Goal: Transaction & Acquisition: Purchase product/service

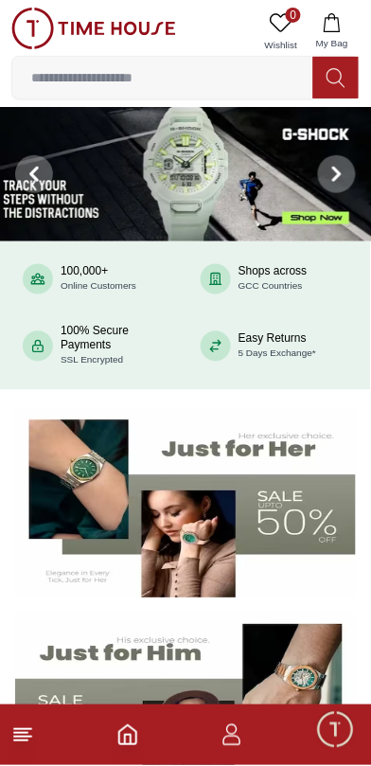
click at [340, 175] on icon at bounding box center [337, 175] width 6 height 12
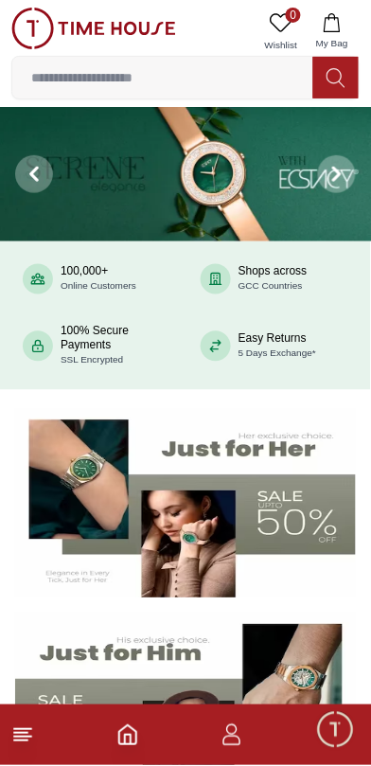
scroll to position [319, 0]
click at [345, 187] on span at bounding box center [337, 174] width 38 height 38
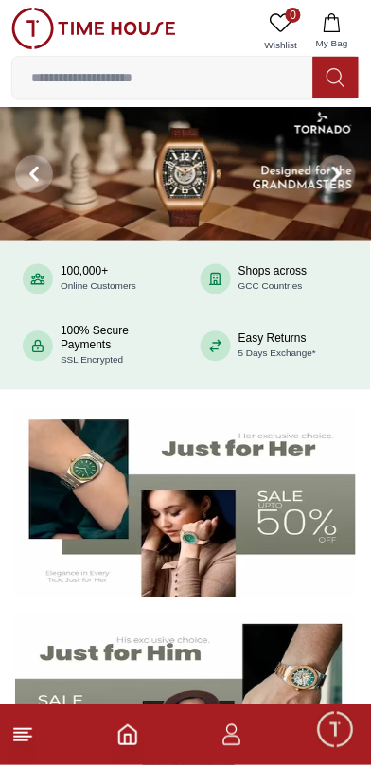
click at [348, 173] on span at bounding box center [337, 174] width 38 height 38
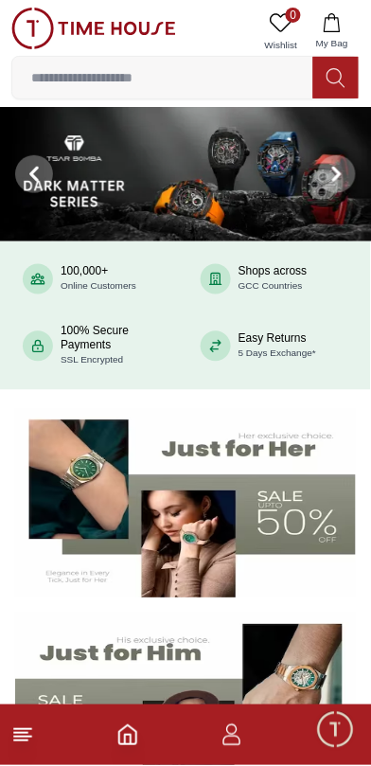
click at [339, 178] on icon at bounding box center [337, 175] width 6 height 12
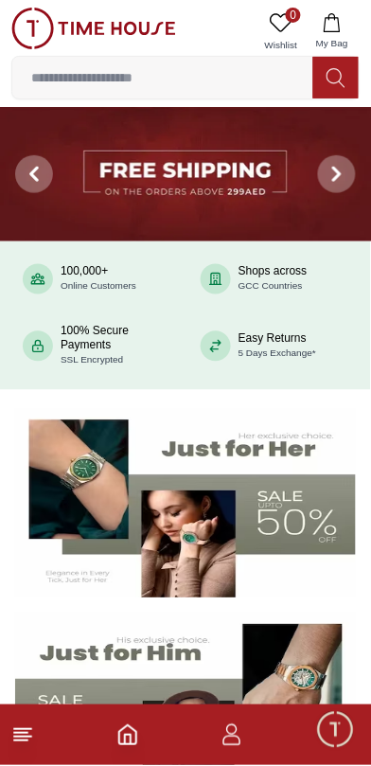
click at [345, 176] on icon at bounding box center [337, 174] width 15 height 15
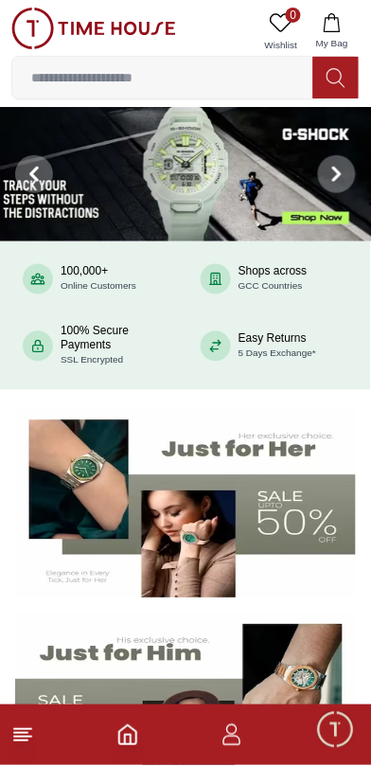
click at [336, 171] on icon at bounding box center [337, 175] width 6 height 12
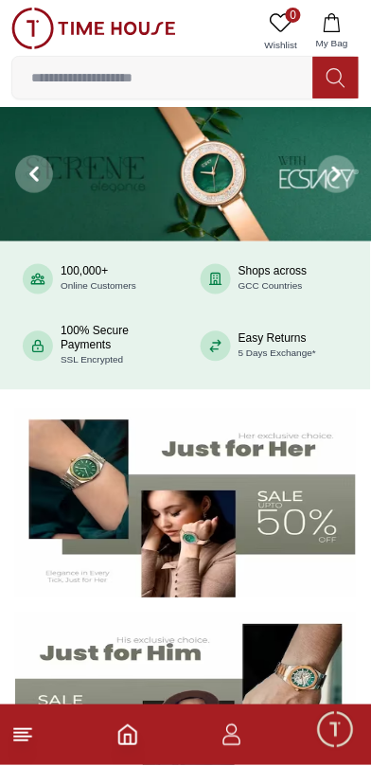
click at [337, 175] on icon at bounding box center [337, 175] width 6 height 12
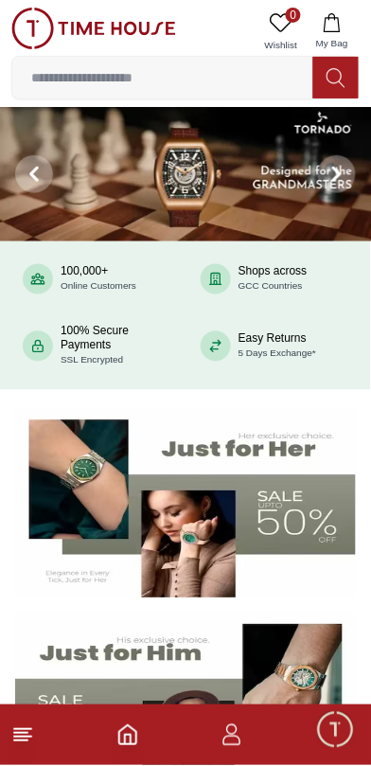
click at [348, 177] on span at bounding box center [337, 174] width 38 height 38
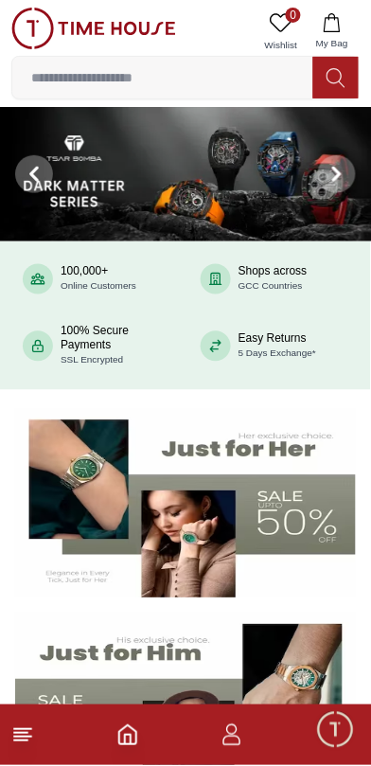
click at [193, 193] on img at bounding box center [186, 174] width 372 height 134
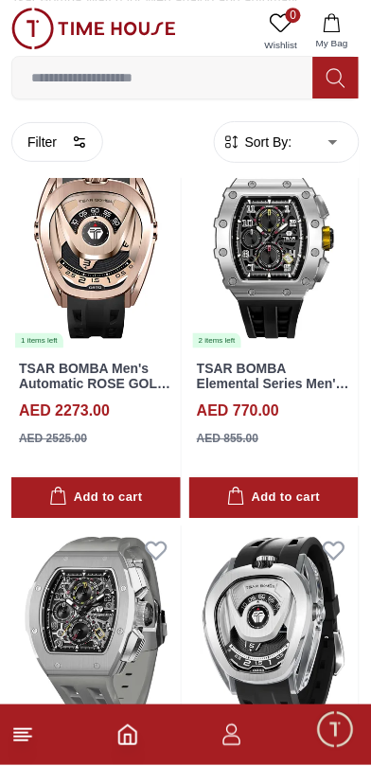
scroll to position [422, 0]
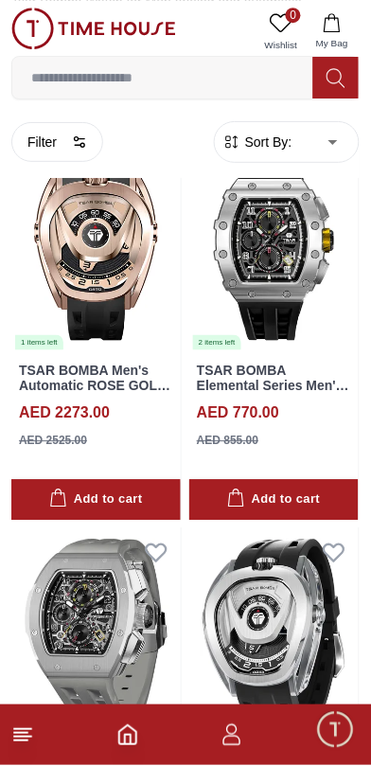
click at [263, 312] on img at bounding box center [273, 245] width 169 height 211
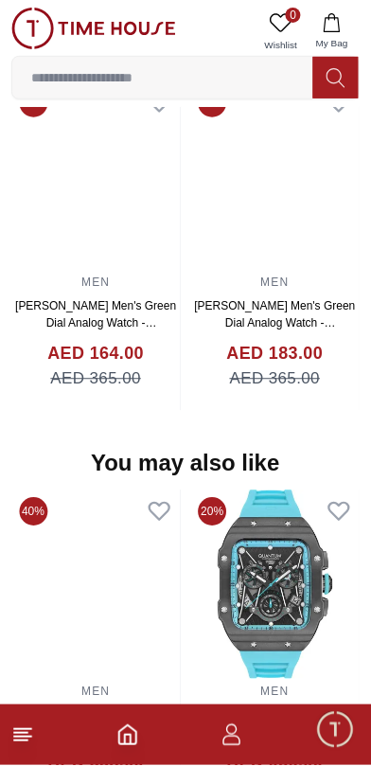
scroll to position [1542, 0]
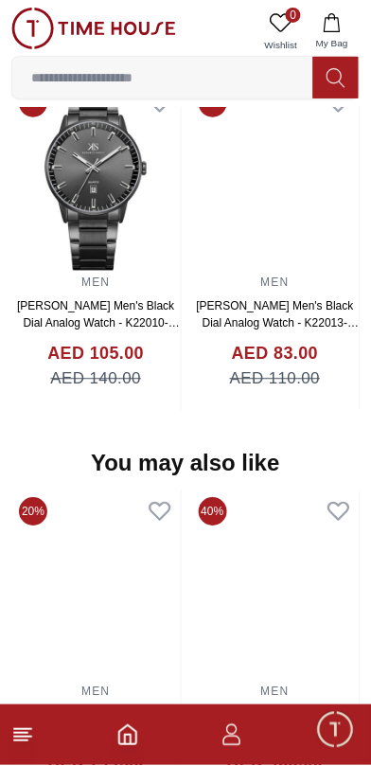
click at [150, 271] on img at bounding box center [95, 175] width 169 height 189
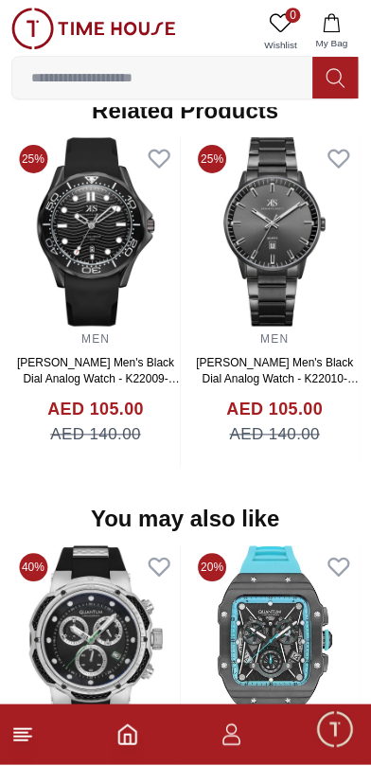
scroll to position [1413, 0]
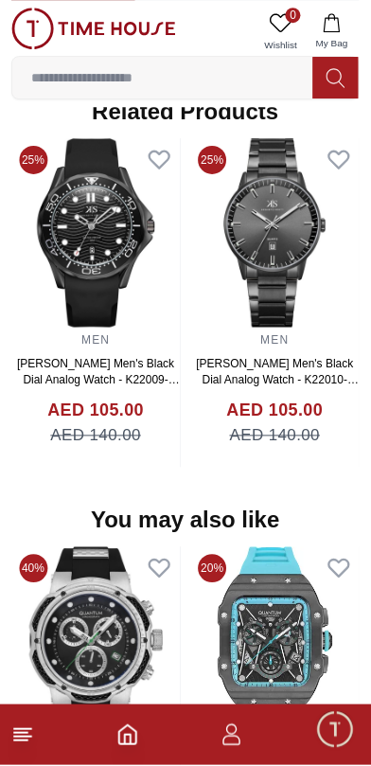
click at [261, 347] on link "MEN" at bounding box center [275, 339] width 28 height 13
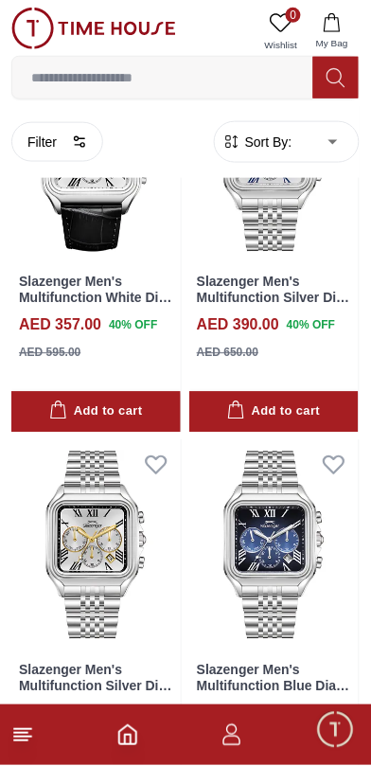
scroll to position [2109, 0]
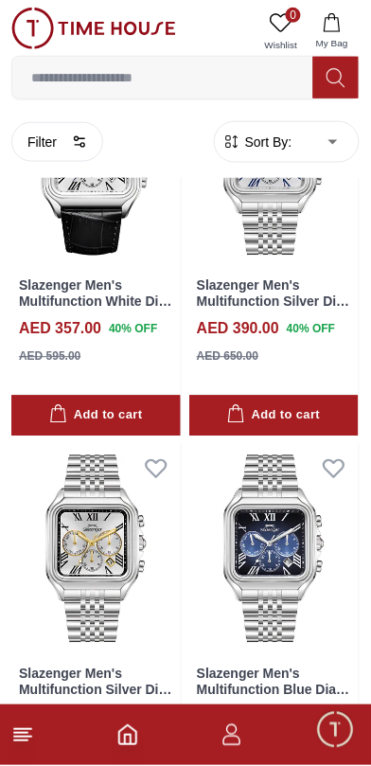
click at [278, 267] on img at bounding box center [273, 161] width 169 height 211
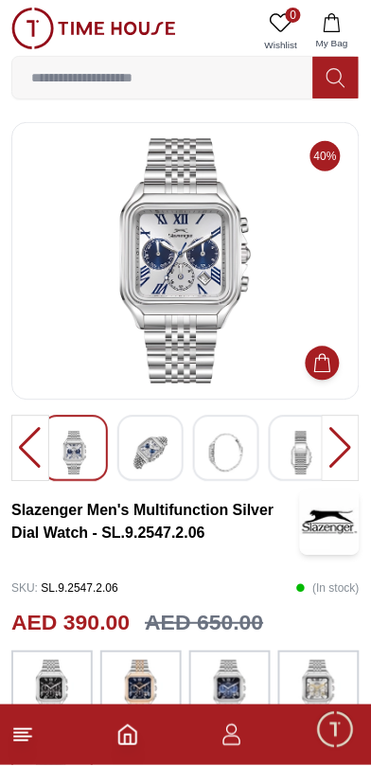
click at [343, 467] on div at bounding box center [341, 449] width 38 height 66
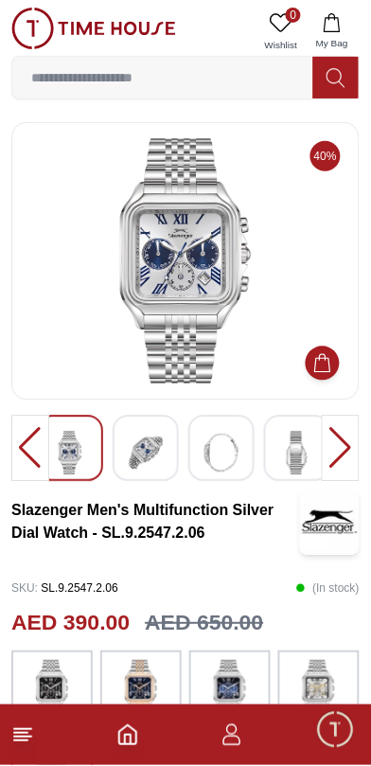
click at [339, 457] on div at bounding box center [341, 449] width 38 height 66
click at [334, 456] on div at bounding box center [341, 449] width 38 height 66
click at [155, 465] on img at bounding box center [146, 454] width 34 height 44
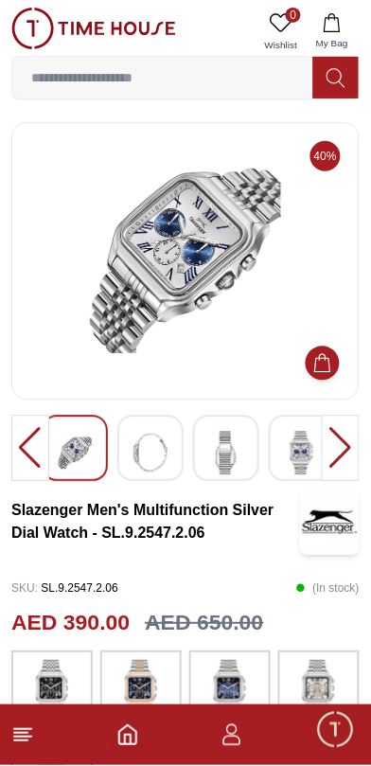
click at [227, 473] on img at bounding box center [226, 454] width 34 height 44
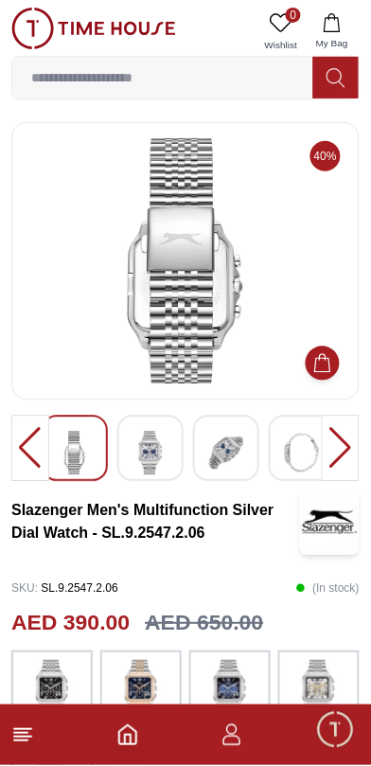
click at [292, 464] on img at bounding box center [302, 454] width 34 height 44
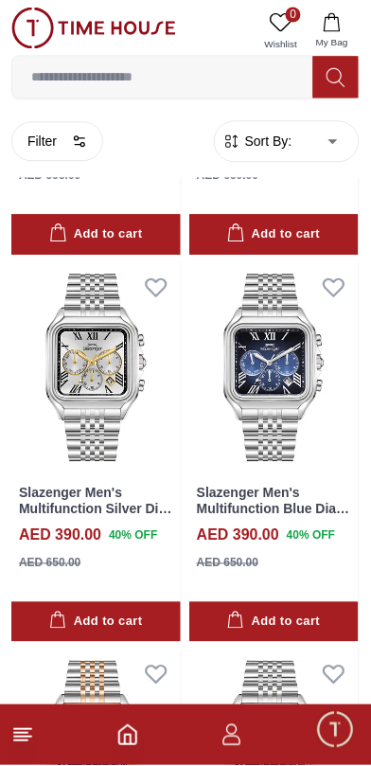
scroll to position [2291, 0]
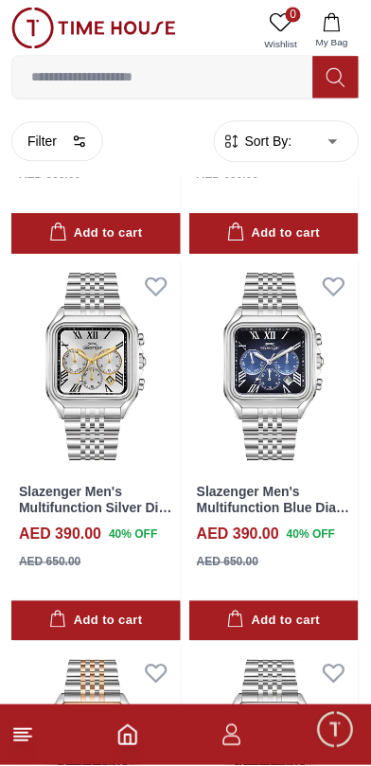
click at [300, 245] on div "Add to cart" at bounding box center [273, 234] width 93 height 22
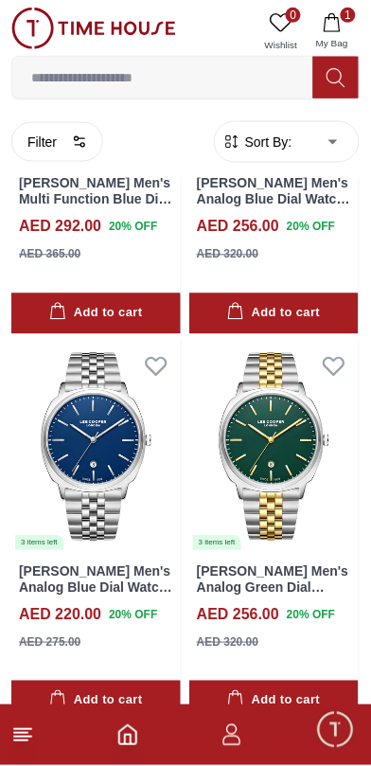
scroll to position [8316, 0]
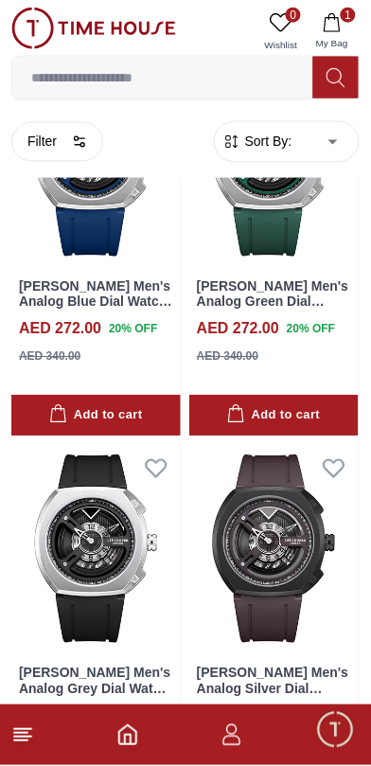
scroll to position [7799, 0]
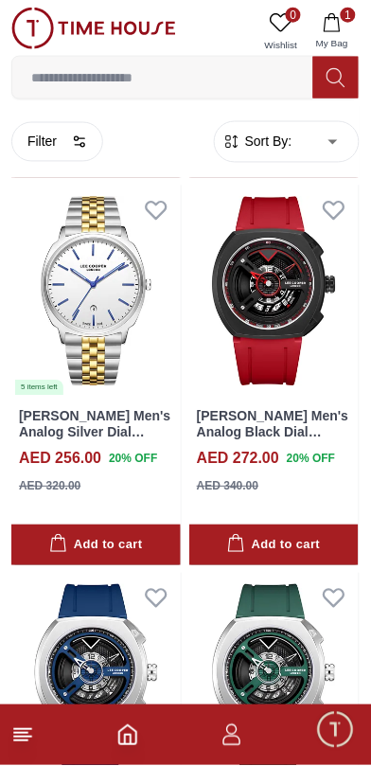
click at [134, 737] on icon "Home" at bounding box center [127, 735] width 23 height 23
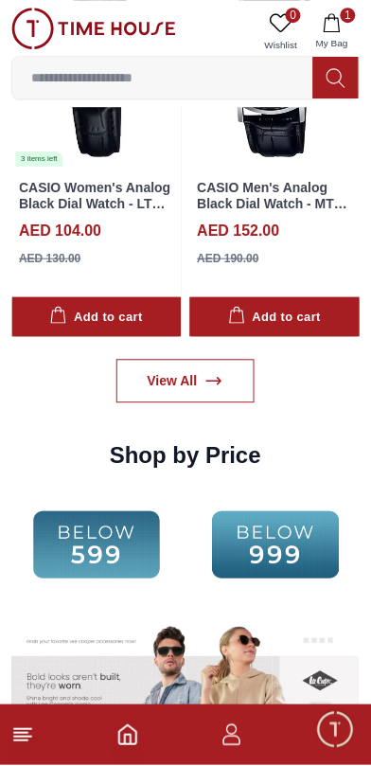
scroll to position [2459, 0]
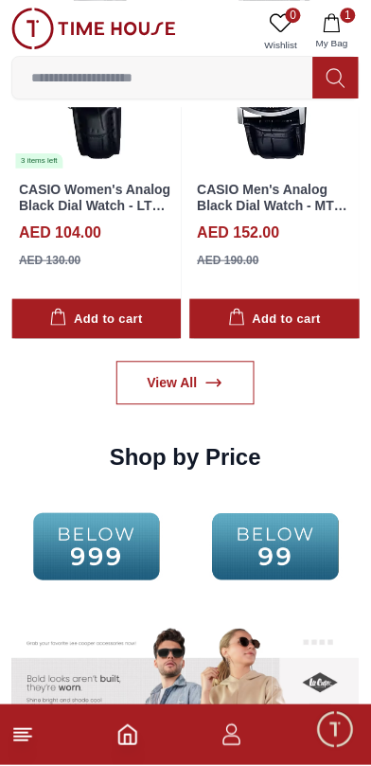
click at [282, 170] on img at bounding box center [275, 64] width 170 height 212
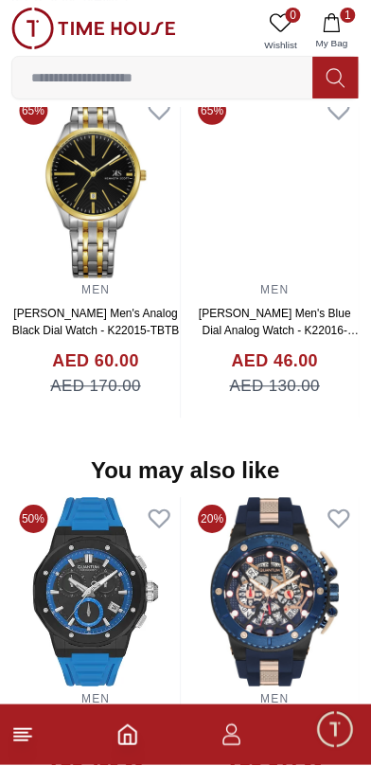
scroll to position [1517, 0]
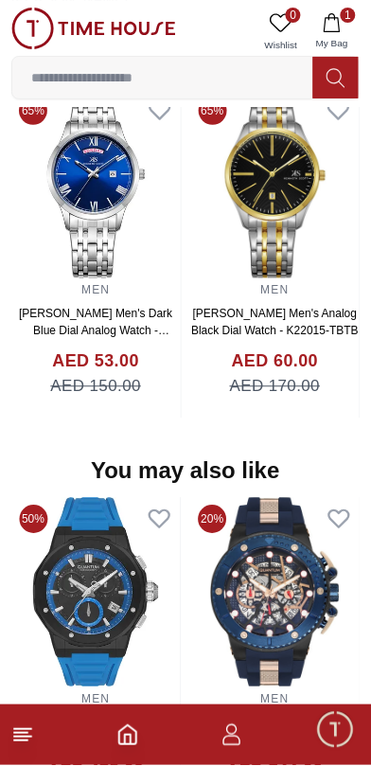
click at [329, 119] on icon at bounding box center [339, 110] width 20 height 17
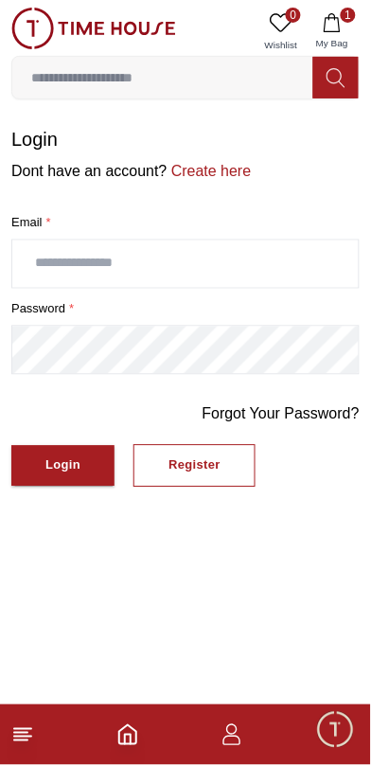
click at [152, 282] on input "text" at bounding box center [185, 264] width 347 height 47
click at [218, 477] on div "Register" at bounding box center [195, 466] width 52 height 22
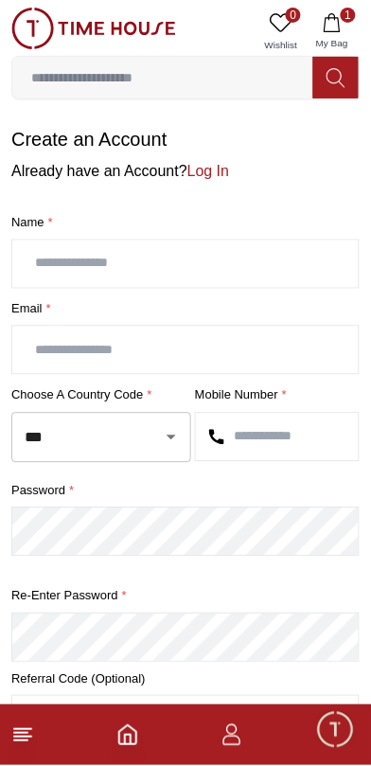
click at [139, 224] on form "Create an Account Already have an Account? Log In Name * Email * Choose a count…" at bounding box center [185, 493] width 348 height 734
click at [137, 232] on label "Name *" at bounding box center [185, 222] width 348 height 19
click at [152, 288] on input "text" at bounding box center [185, 264] width 347 height 47
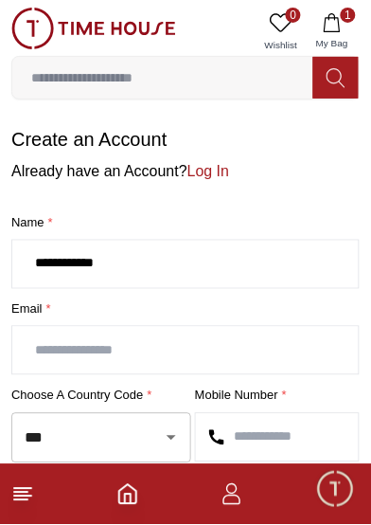
click at [71, 276] on input "**********" at bounding box center [185, 264] width 347 height 47
click at [67, 285] on input "**********" at bounding box center [185, 264] width 347 height 47
click at [76, 286] on input "**********" at bounding box center [185, 264] width 347 height 47
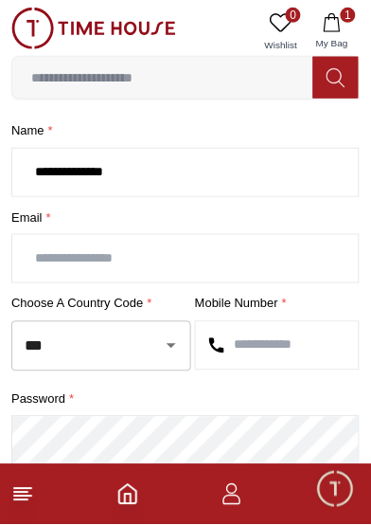
scroll to position [100, 0]
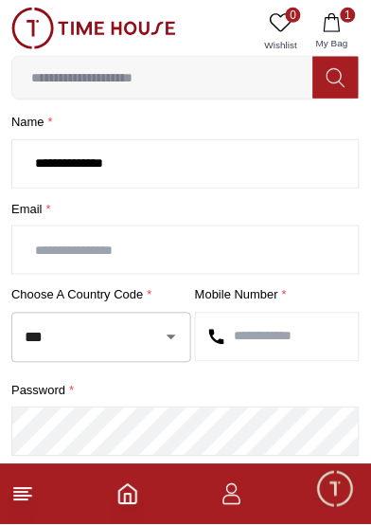
type input "**********"
click at [131, 219] on label "Email *" at bounding box center [185, 209] width 348 height 19
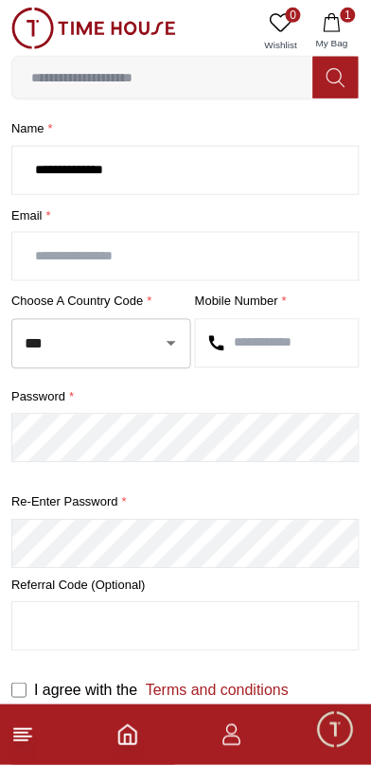
click at [121, 224] on label "Email *" at bounding box center [185, 215] width 348 height 19
click at [143, 225] on label "Email *" at bounding box center [185, 215] width 348 height 19
click at [153, 280] on input "text" at bounding box center [185, 256] width 347 height 47
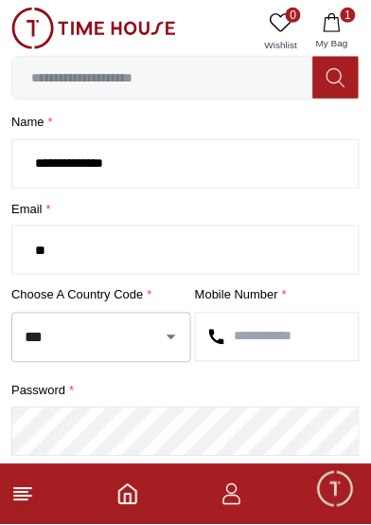
type input "**********"
click at [173, 348] on icon "Open" at bounding box center [171, 337] width 23 height 23
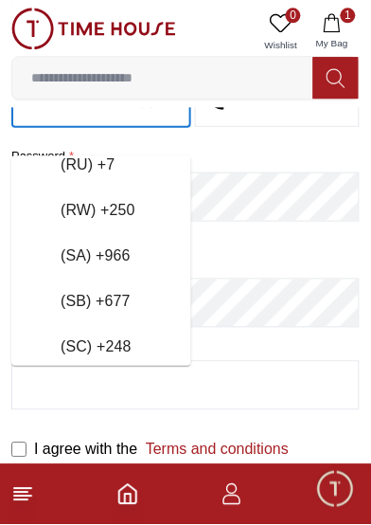
scroll to position [8621, 0]
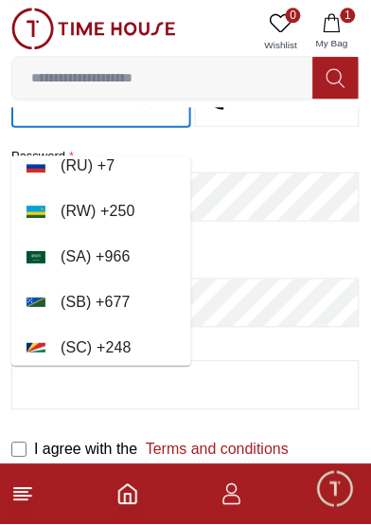
click at [135, 234] on li "( [GEOGRAPHIC_DATA] ) + 966" at bounding box center [101, 256] width 180 height 45
type input "***"
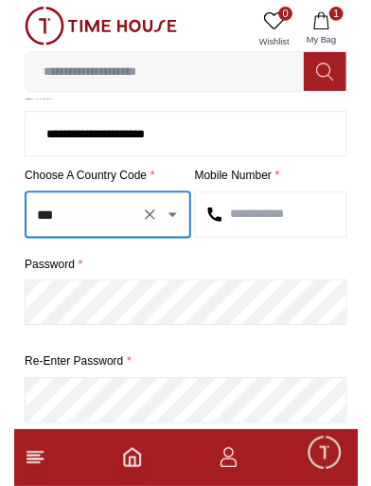
scroll to position [195, 0]
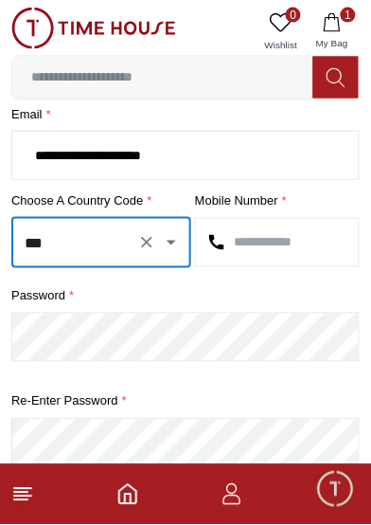
click at [267, 266] on input "text" at bounding box center [277, 242] width 163 height 47
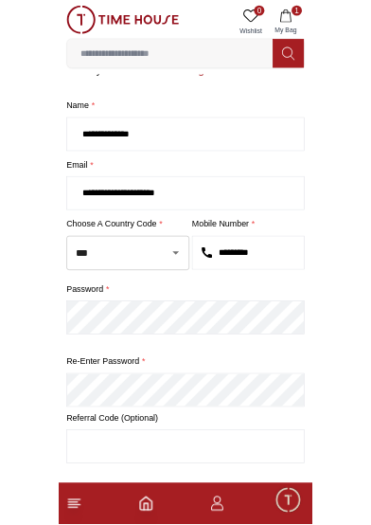
scroll to position [65, 0]
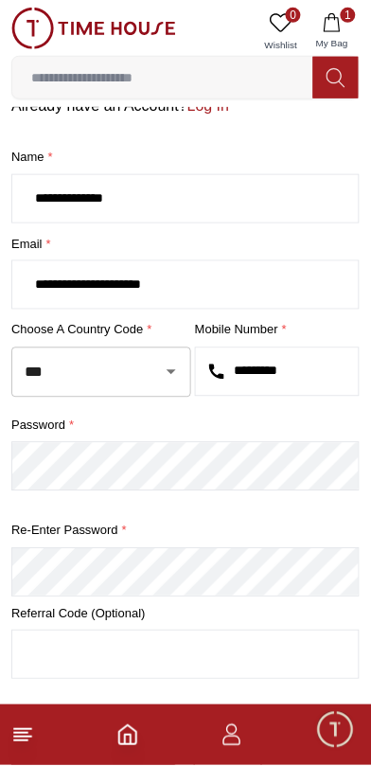
click at [267, 396] on input "*********" at bounding box center [277, 371] width 163 height 47
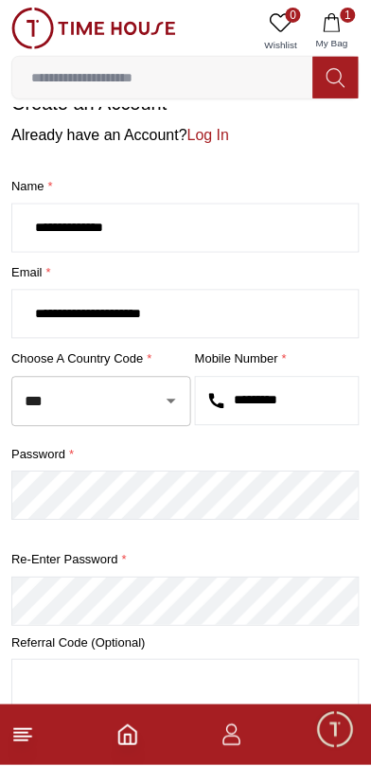
scroll to position [144, 0]
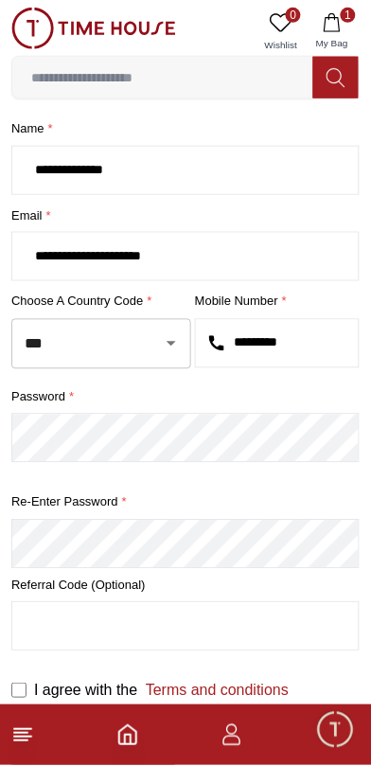
type input "*********"
click at [285, 685] on link "Terms and conditions" at bounding box center [213, 691] width 152 height 16
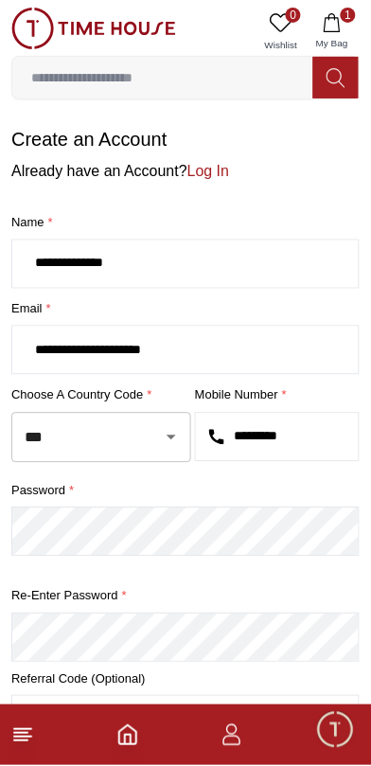
click at [229, 179] on link "Log In" at bounding box center [208, 171] width 42 height 16
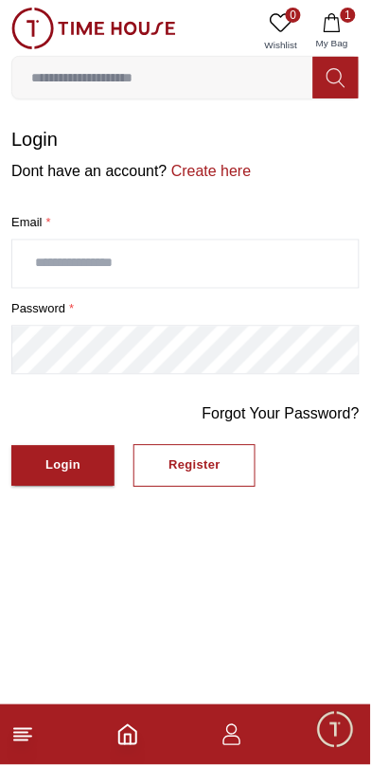
click at [134, 277] on input "text" at bounding box center [185, 264] width 347 height 47
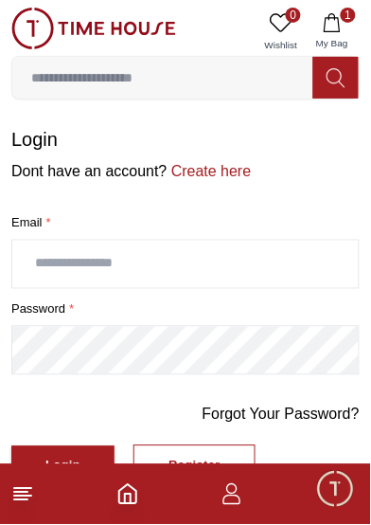
type input "**********"
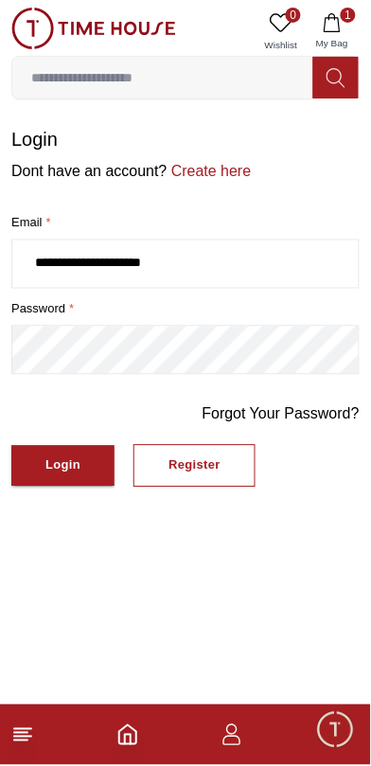
click at [80, 477] on div "Login" at bounding box center [62, 466] width 35 height 22
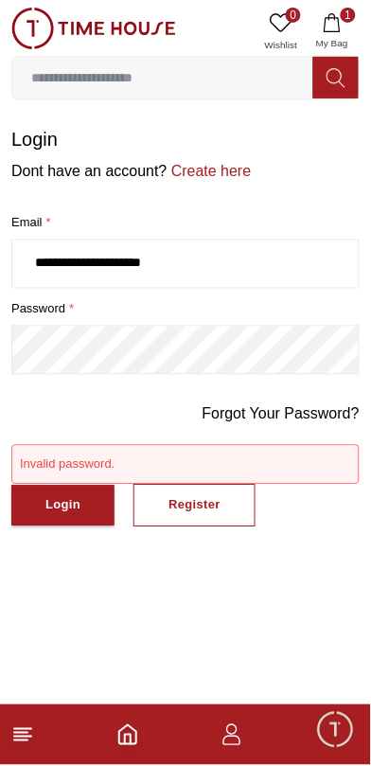
click at [79, 517] on div "Login" at bounding box center [62, 506] width 35 height 22
click at [80, 517] on div "Login" at bounding box center [62, 506] width 35 height 22
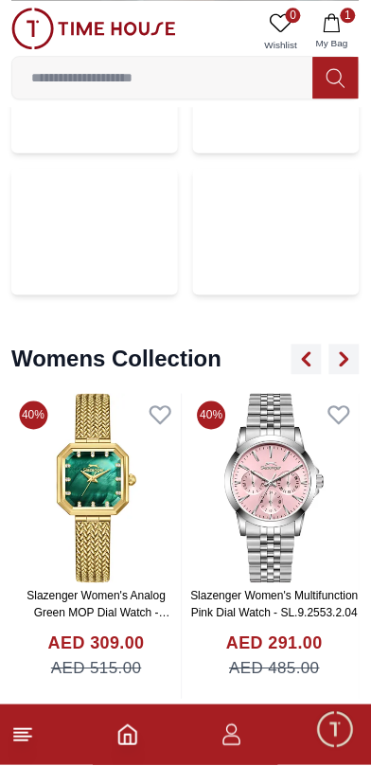
scroll to position [4704, 0]
